Goal: Check status: Check status

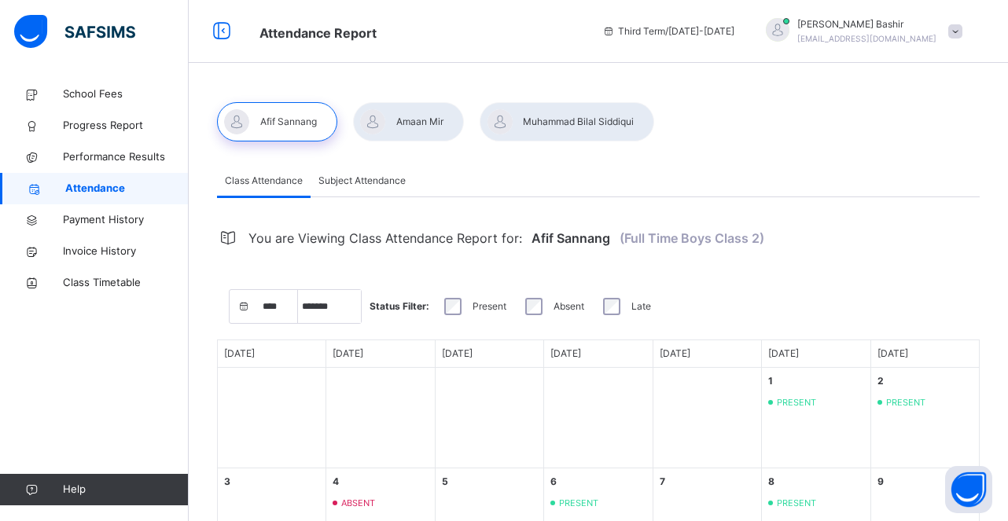
select select "****"
select select "*"
click at [425, 117] on div at bounding box center [408, 121] width 111 height 39
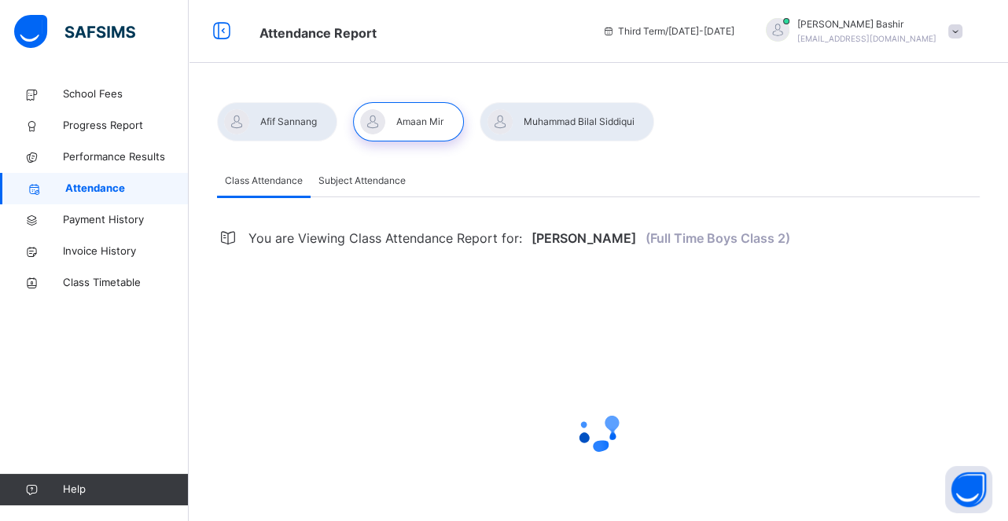
select select "****"
select select "*"
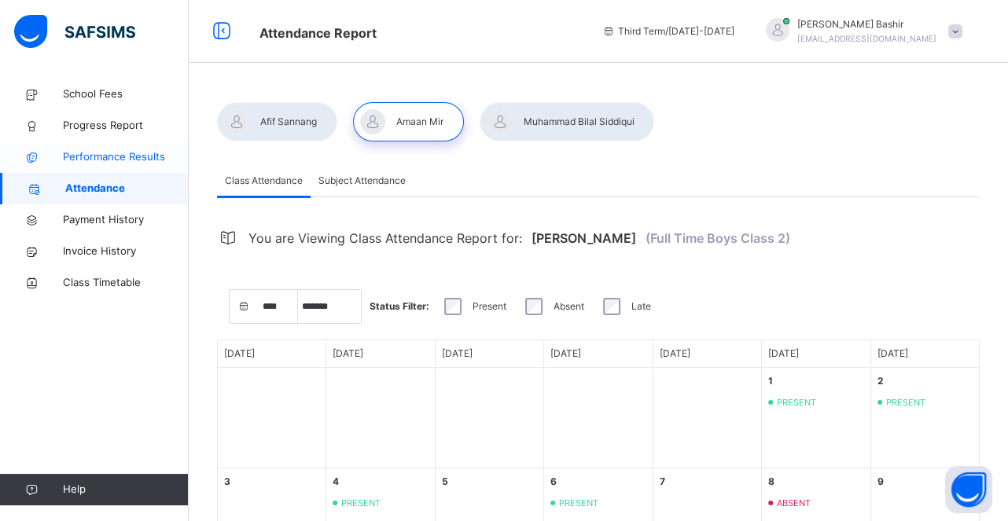
click at [116, 151] on span "Performance Results" at bounding box center [126, 157] width 126 height 16
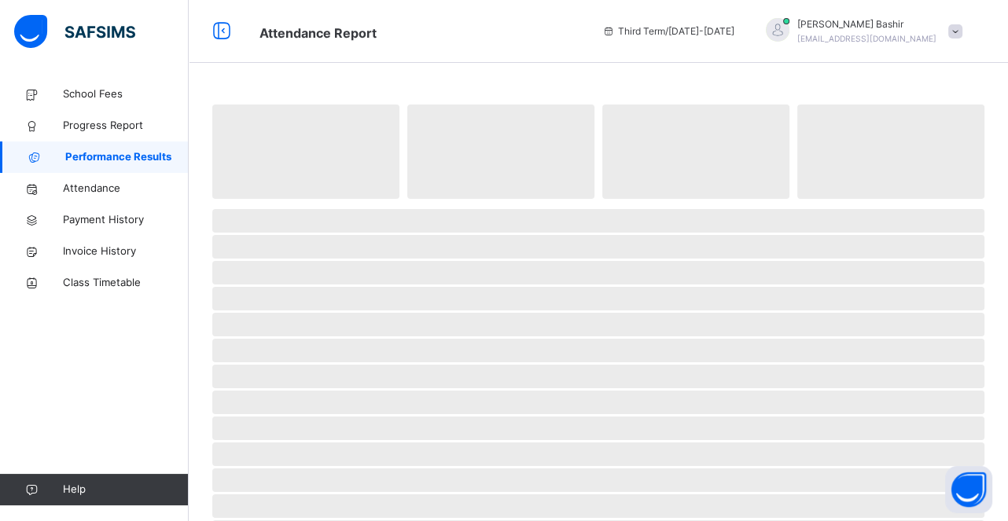
select select "****"
select select "*"
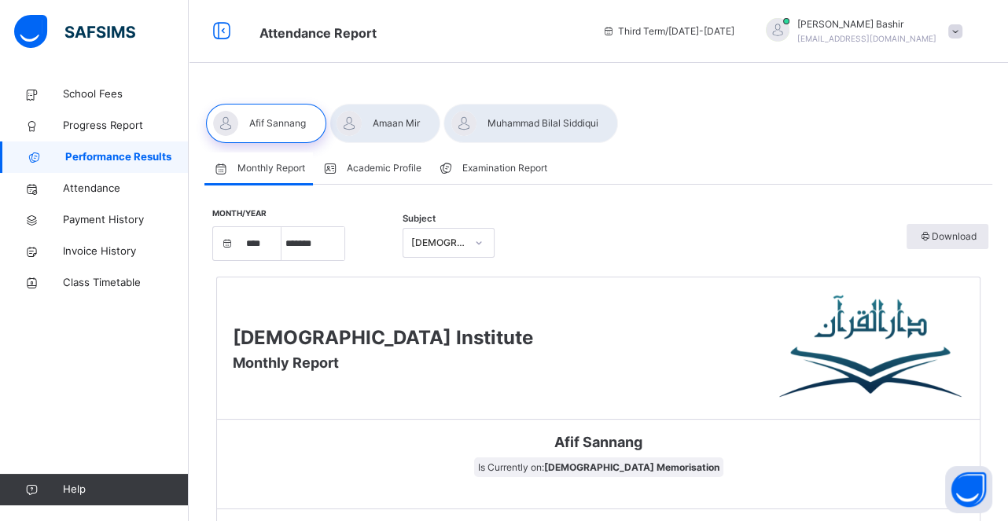
click at [480, 170] on span "Examination Report" at bounding box center [504, 168] width 85 height 14
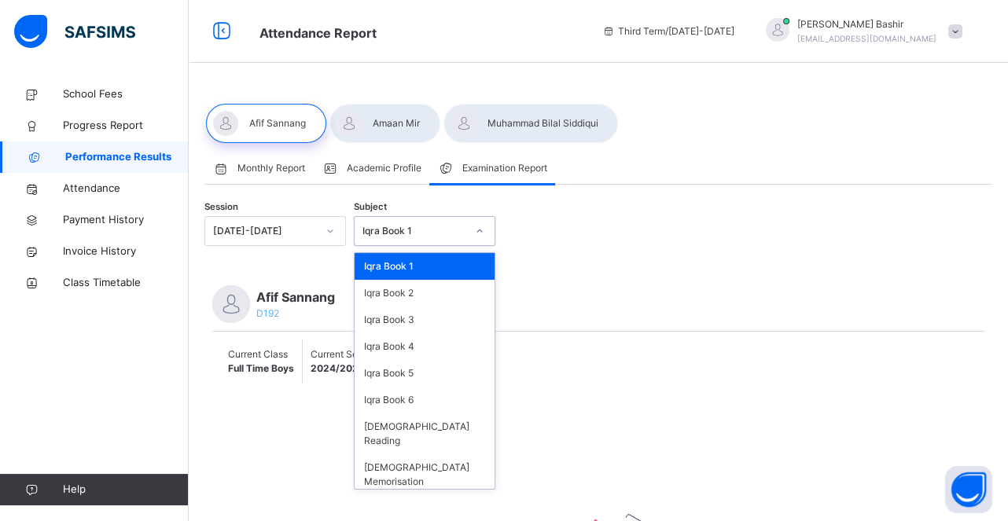
click at [457, 234] on div "Iqra Book 1" at bounding box center [414, 231] width 104 height 14
click at [462, 462] on div "[DEMOGRAPHIC_DATA] Memorisation" at bounding box center [425, 474] width 140 height 41
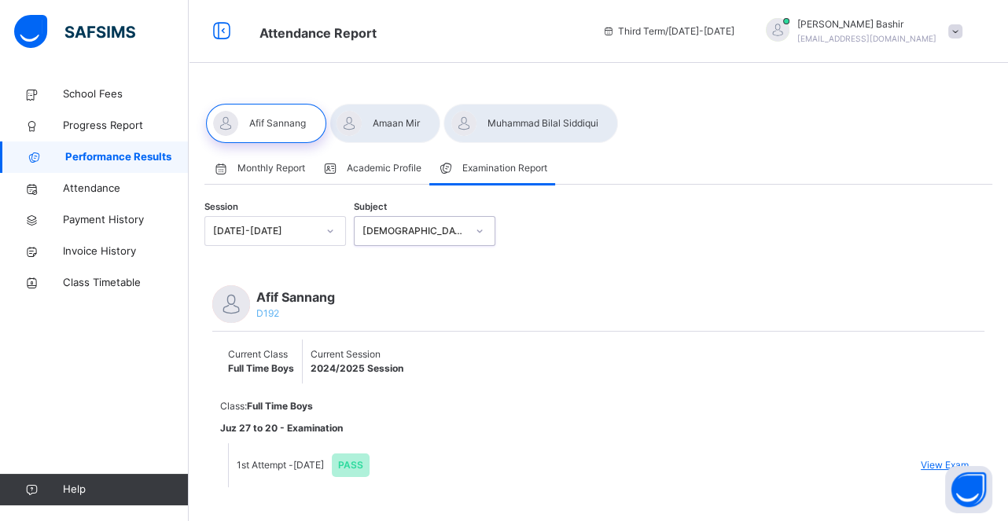
scroll to position [20, 0]
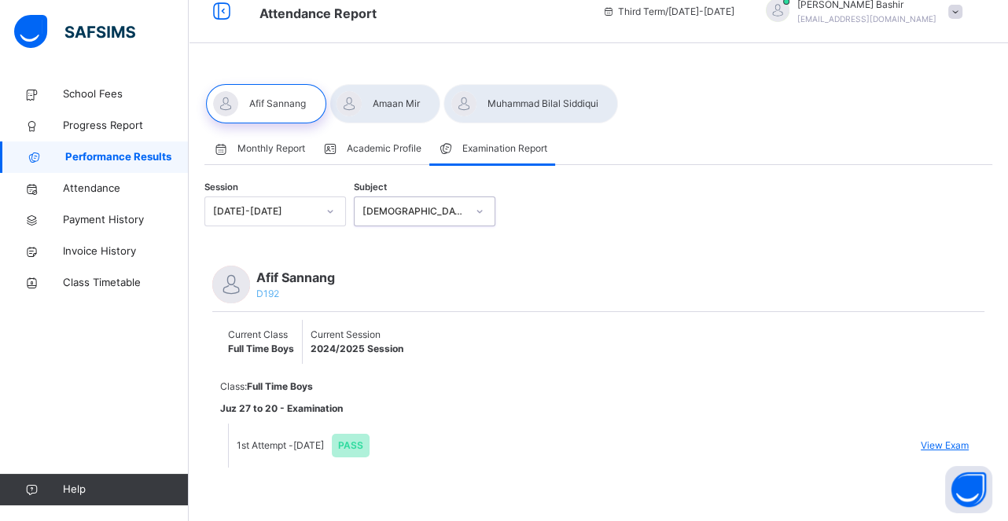
click at [925, 445] on span "View Exam" at bounding box center [945, 446] width 48 height 14
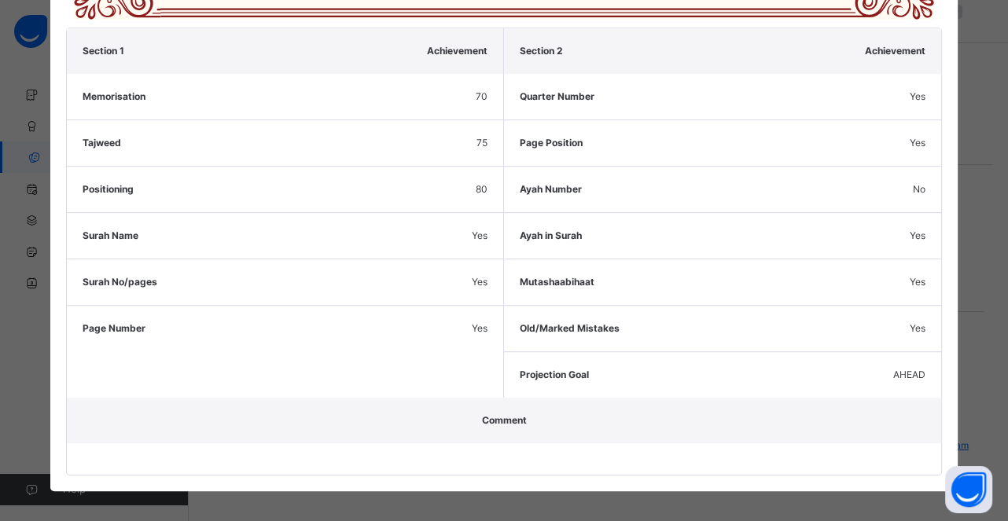
scroll to position [59, 0]
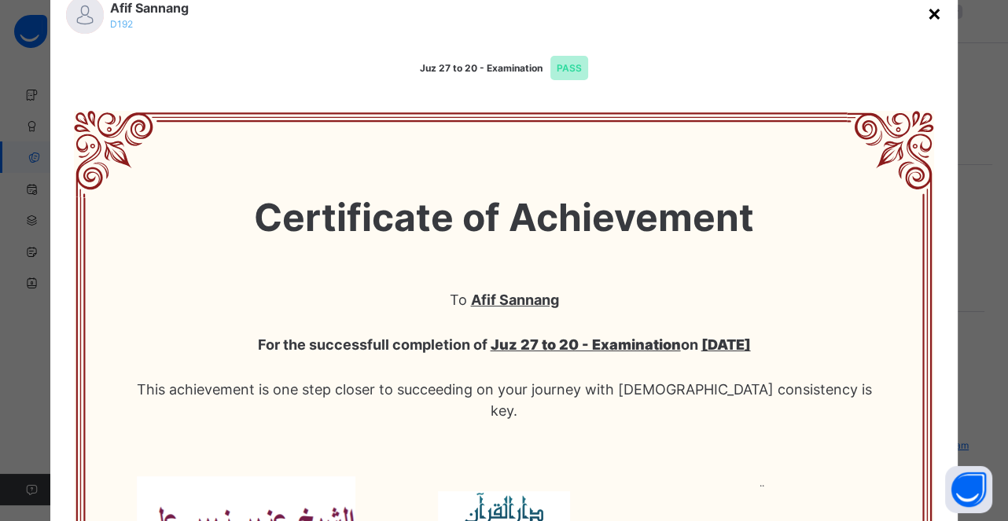
click at [927, 11] on div "×" at bounding box center [934, 12] width 15 height 33
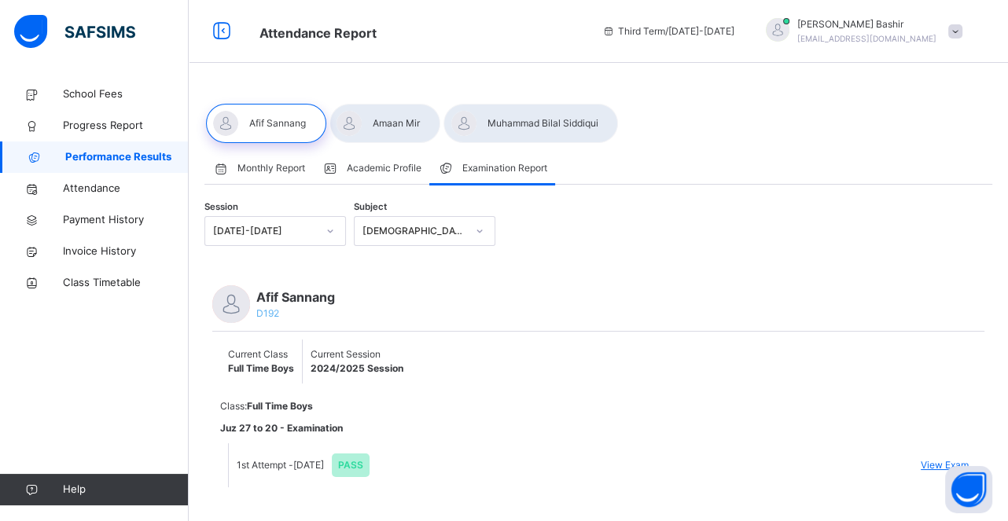
scroll to position [20, 0]
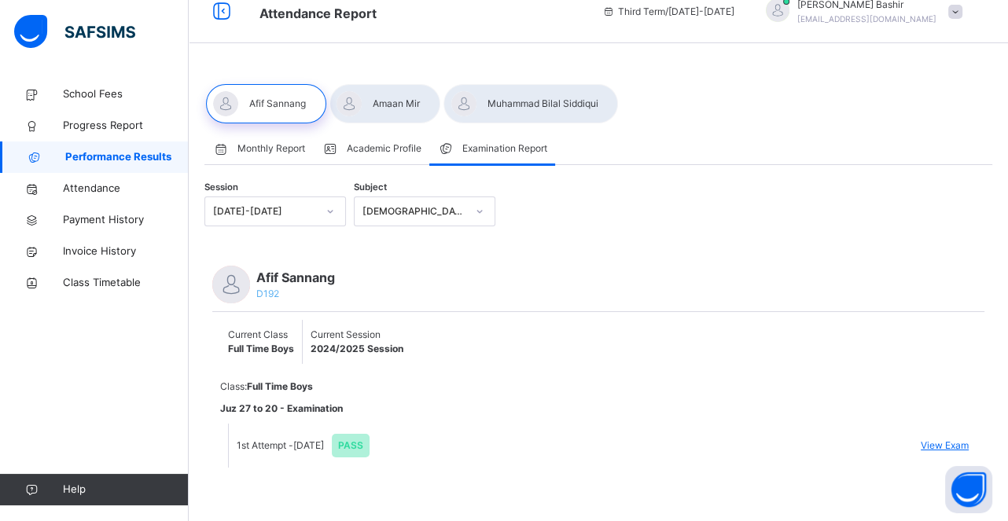
click at [943, 443] on span "View Exam" at bounding box center [945, 446] width 48 height 14
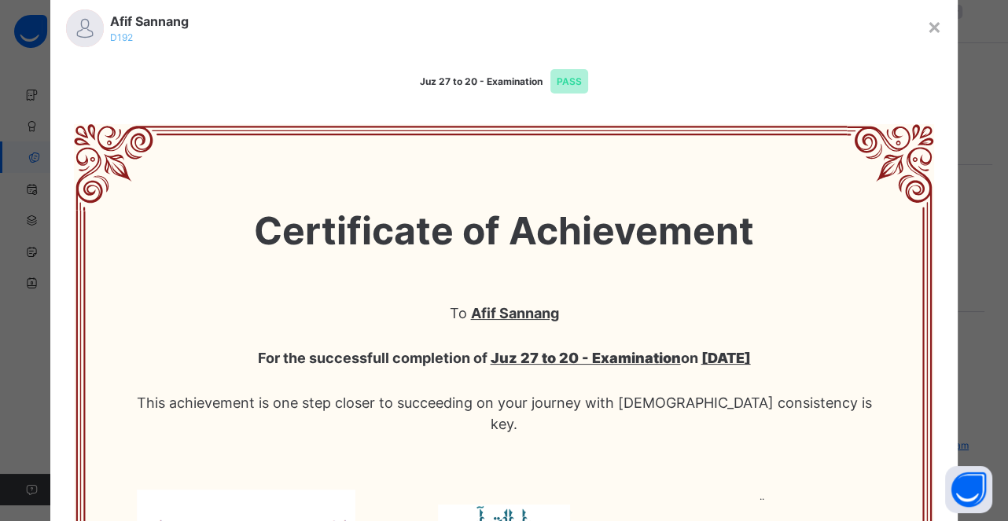
scroll to position [0, 0]
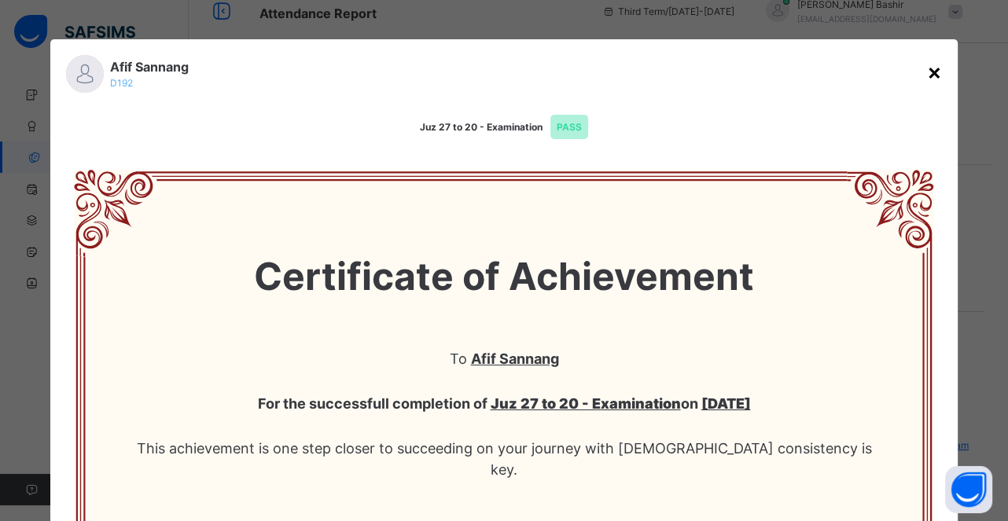
click at [927, 67] on div "×" at bounding box center [934, 71] width 15 height 33
